Goal: Transaction & Acquisition: Subscribe to service/newsletter

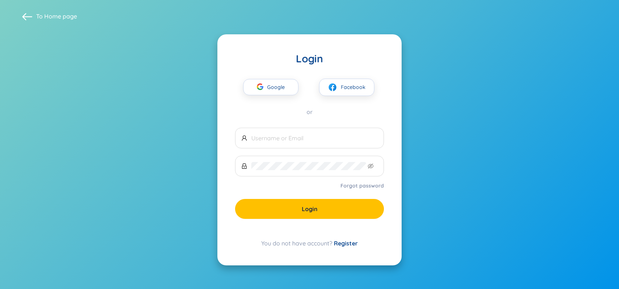
click at [273, 86] on span "Google" at bounding box center [277, 86] width 21 height 15
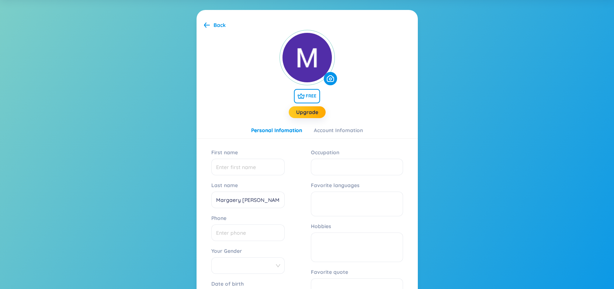
scroll to position [44, 0]
click at [310, 110] on link "Upgrade" at bounding box center [307, 112] width 22 height 8
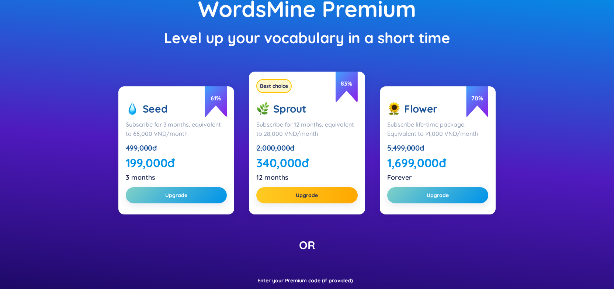
scroll to position [44, 0]
